Goal: Information Seeking & Learning: Learn about a topic

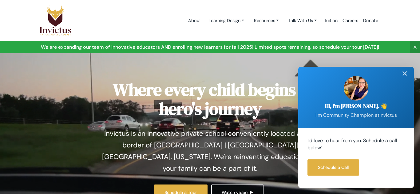
click at [406, 76] on div "✕" at bounding box center [404, 74] width 12 height 14
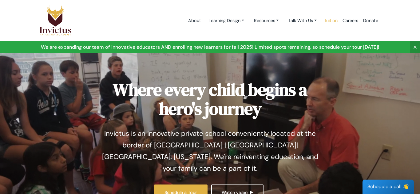
click at [334, 19] on link "Tuition" at bounding box center [330, 21] width 18 height 26
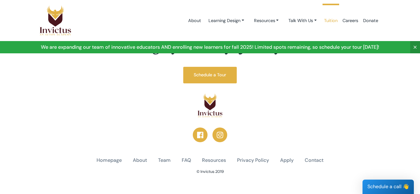
scroll to position [189, 0]
